Goal: Information Seeking & Learning: Learn about a topic

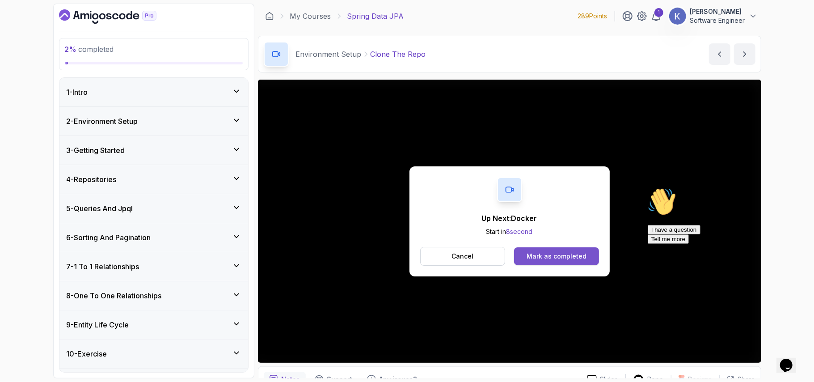
click at [556, 256] on div "Mark as completed" at bounding box center [556, 256] width 60 height 9
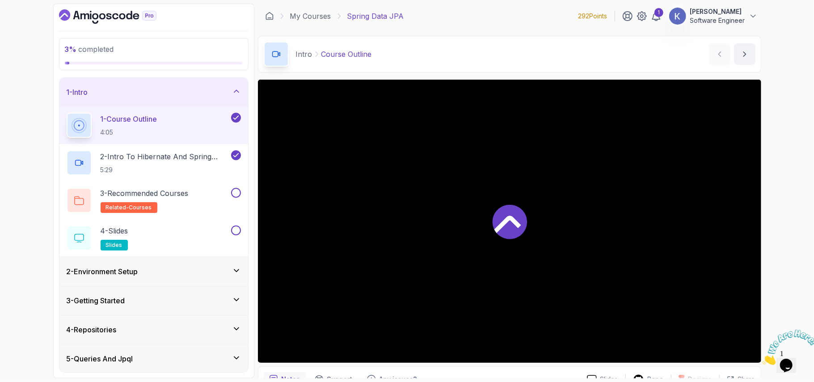
click at [213, 269] on div "2 - Environment Setup" at bounding box center [154, 271] width 174 height 11
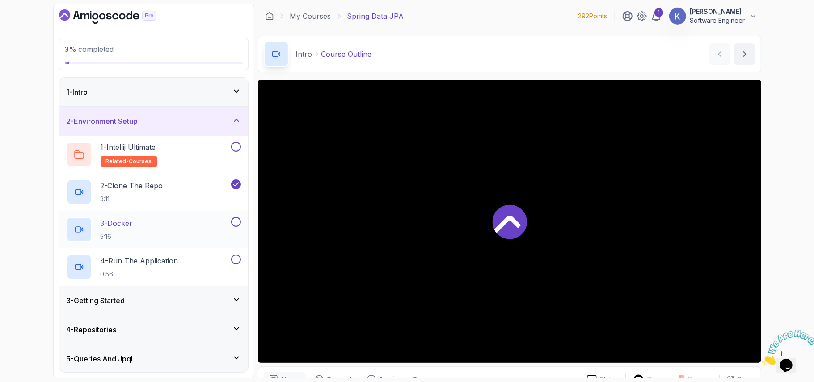
click at [170, 226] on div "3 - Docker 5:16" at bounding box center [148, 229] width 163 height 25
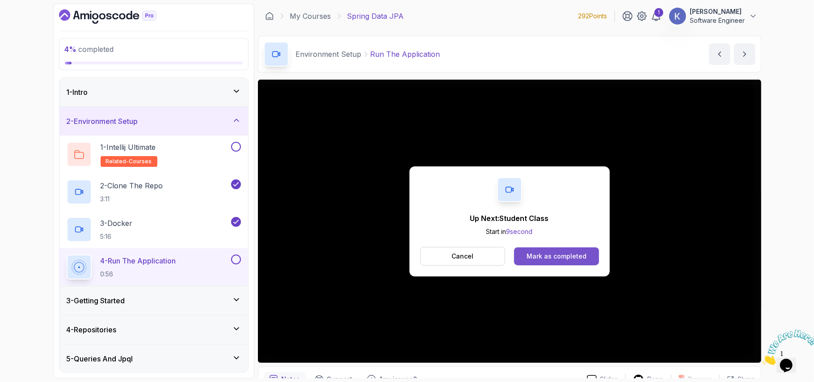
click at [558, 260] on div "Mark as completed" at bounding box center [556, 256] width 60 height 9
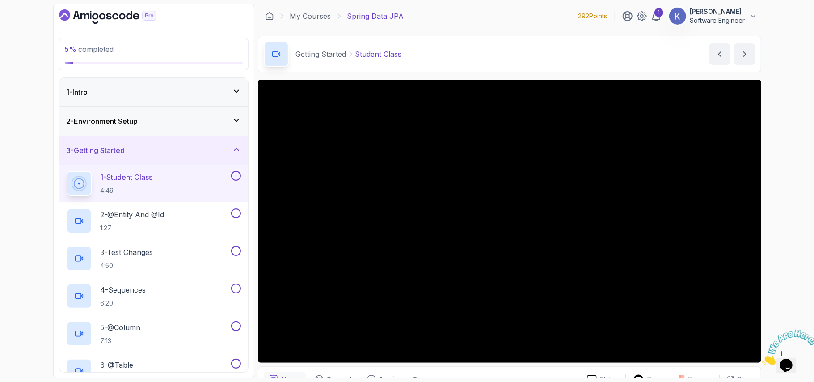
click at [63, 183] on div "1 - Student Class 4:49" at bounding box center [153, 183] width 189 height 38
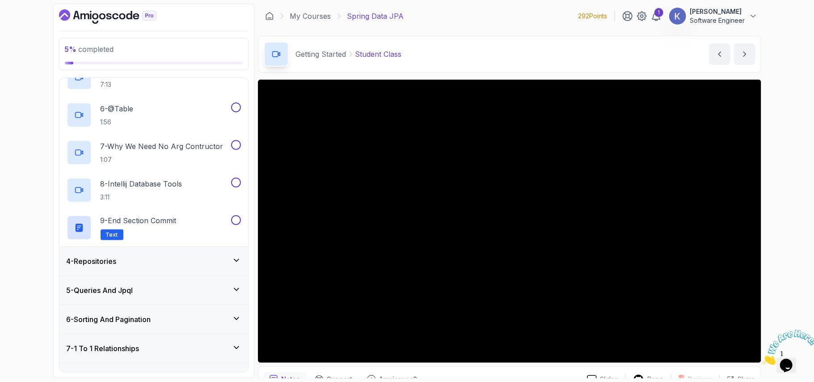
click at [81, 265] on h3 "4 - Repositories" at bounding box center [92, 261] width 50 height 11
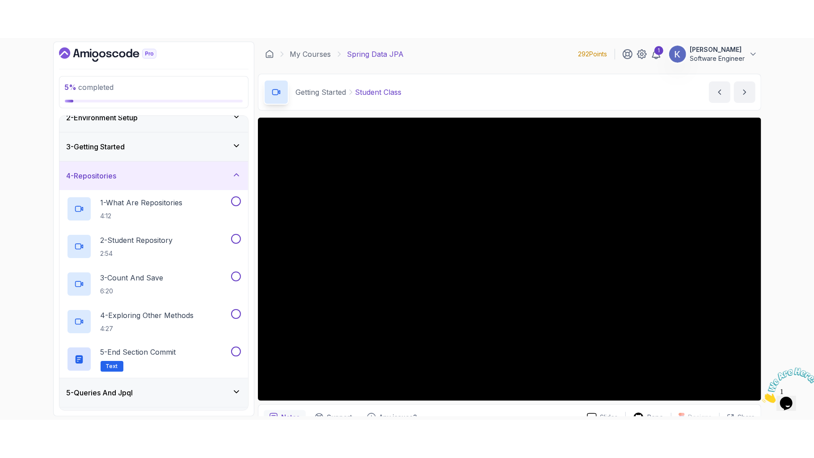
scroll to position [0, 0]
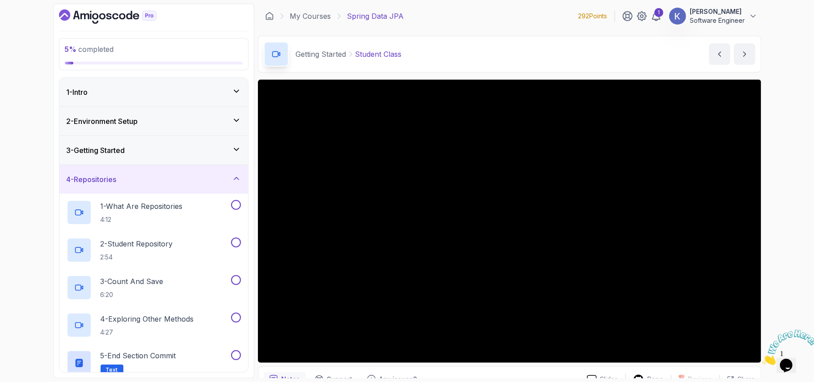
click at [239, 185] on div "4 - Repositories" at bounding box center [154, 179] width 174 height 11
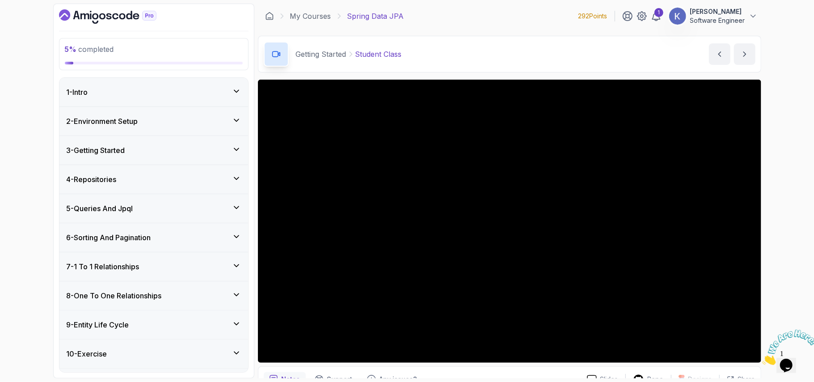
click at [217, 152] on div "3 - Getting Started" at bounding box center [154, 150] width 174 height 11
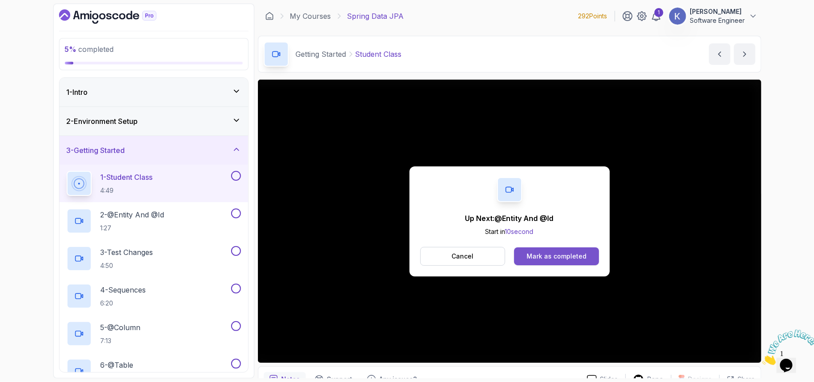
click at [546, 256] on div "Mark as completed" at bounding box center [556, 256] width 60 height 9
